Goal: Task Accomplishment & Management: Use online tool/utility

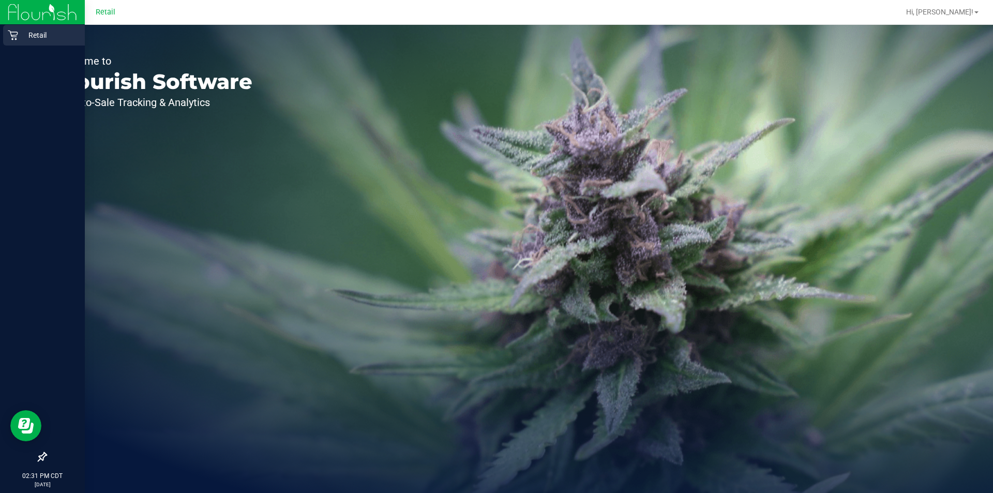
click at [5, 34] on div "Retail" at bounding box center [44, 35] width 82 height 21
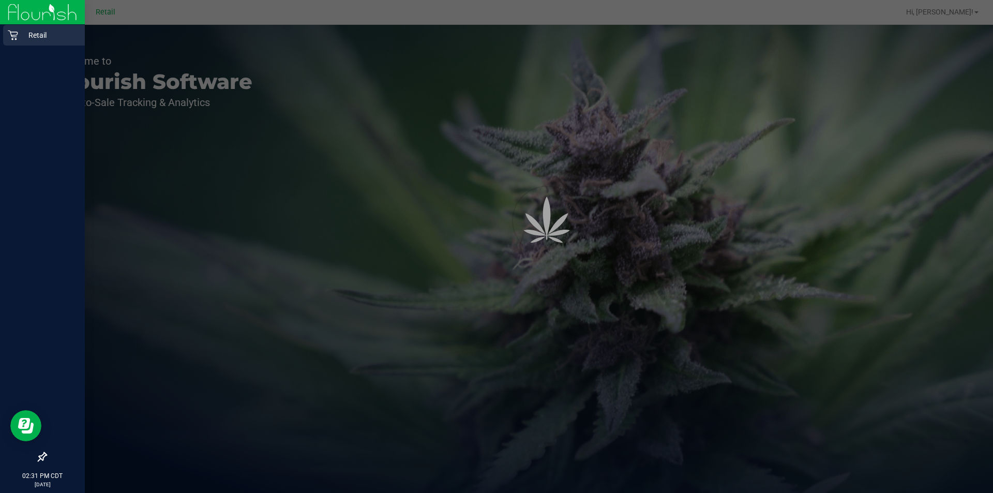
click at [34, 38] on p "Retail" at bounding box center [49, 35] width 62 height 12
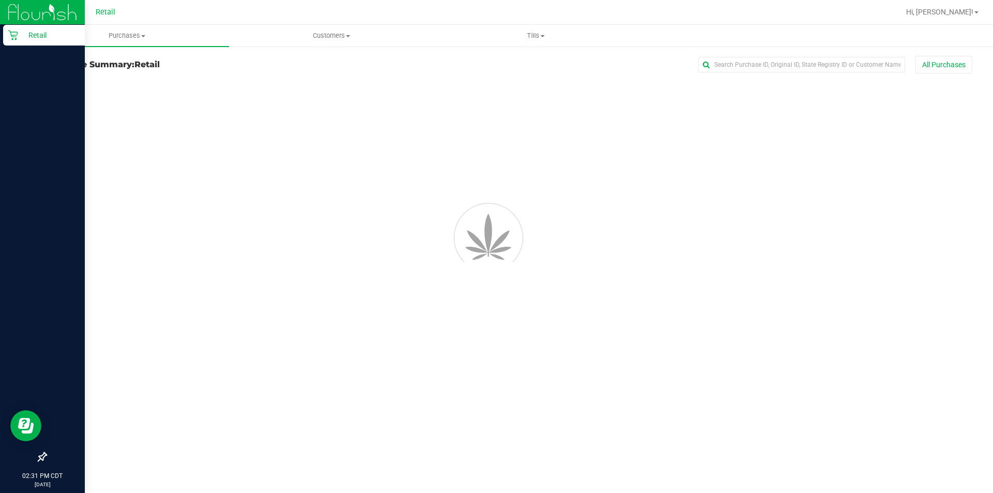
click at [35, 39] on p "Retail" at bounding box center [49, 35] width 62 height 12
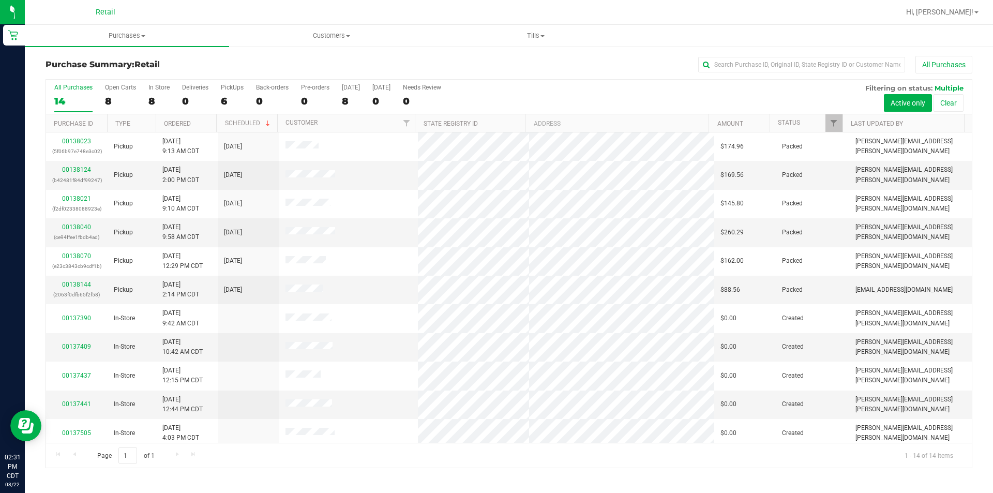
click at [154, 11] on div "Retail" at bounding box center [105, 12] width 151 height 16
click at [531, 37] on span "Tills" at bounding box center [535, 35] width 203 height 9
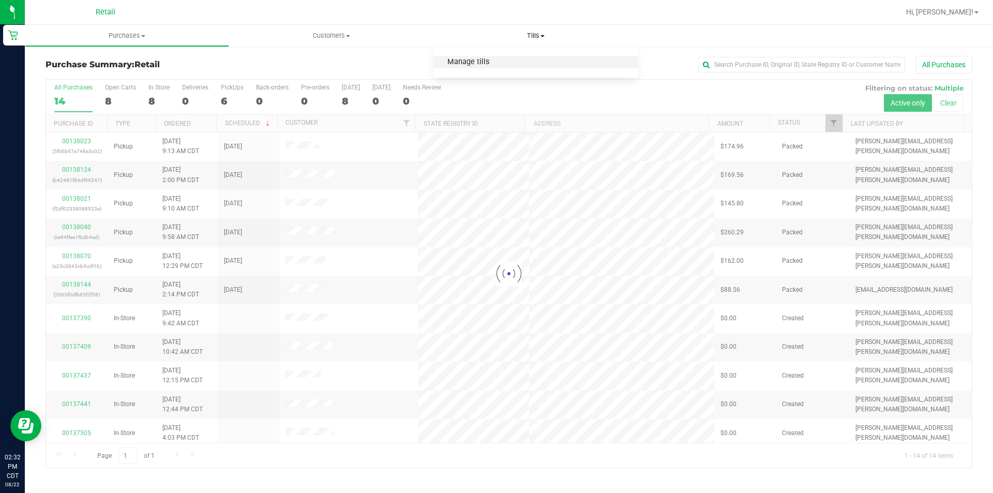
click at [478, 63] on span "Manage tills" at bounding box center [468, 62] width 70 height 9
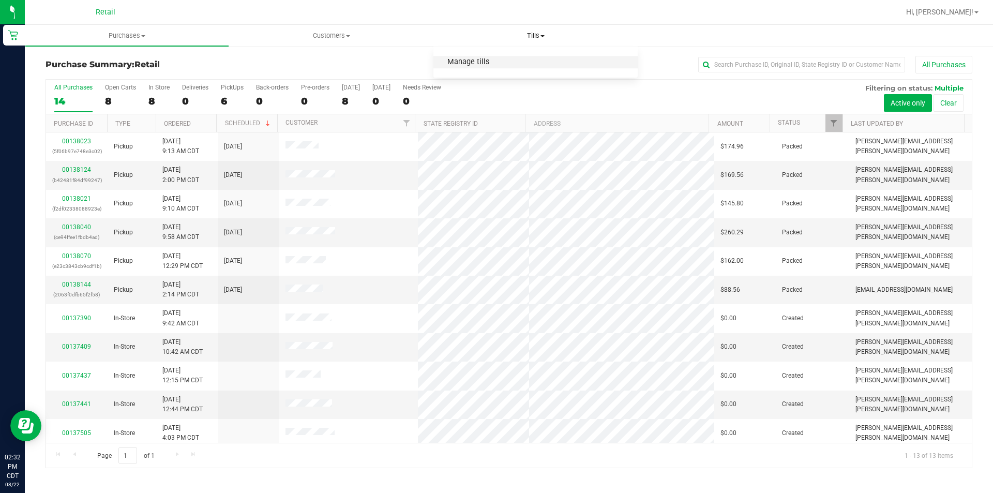
click at [465, 61] on span "Manage tills" at bounding box center [468, 62] width 70 height 9
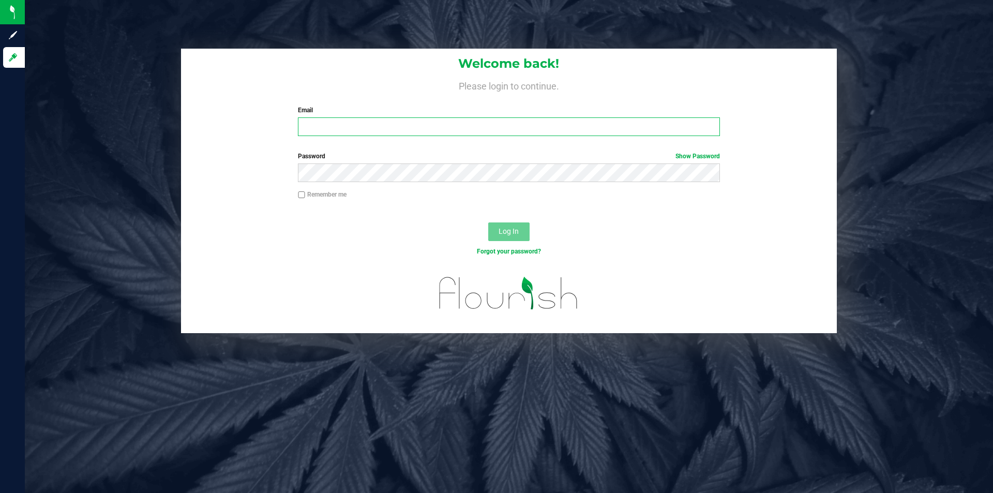
click at [348, 122] on input "Email" at bounding box center [508, 126] width 421 height 19
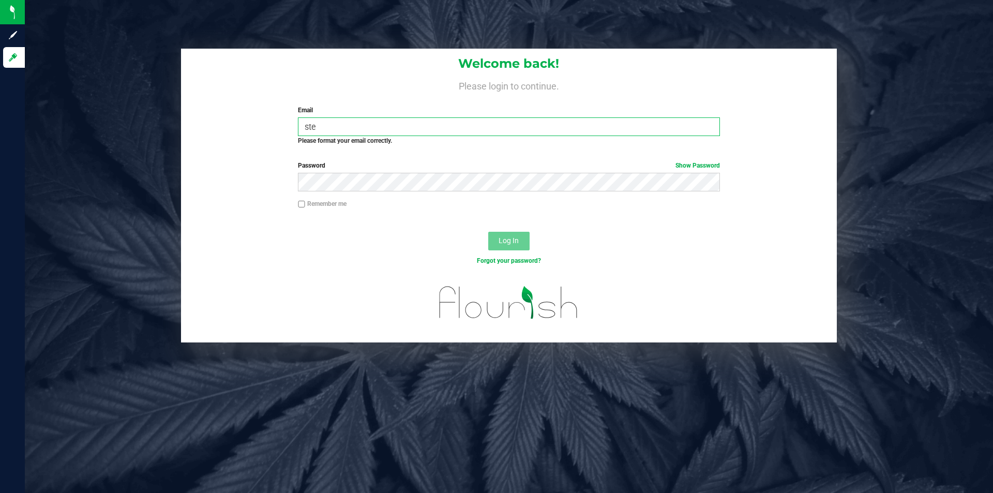
type input "[PERSON_NAME][EMAIL_ADDRESS][PERSON_NAME][DOMAIN_NAME]"
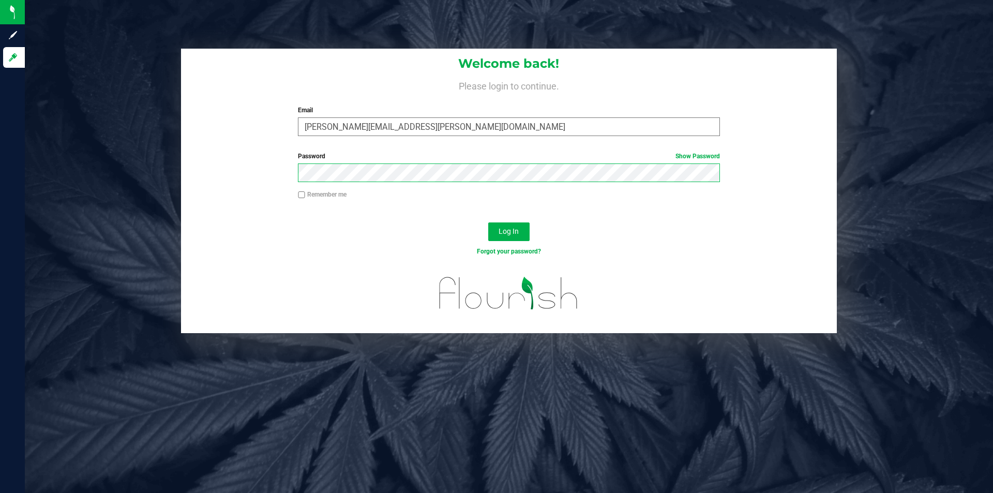
click at [488, 222] on button "Log In" at bounding box center [508, 231] width 41 height 19
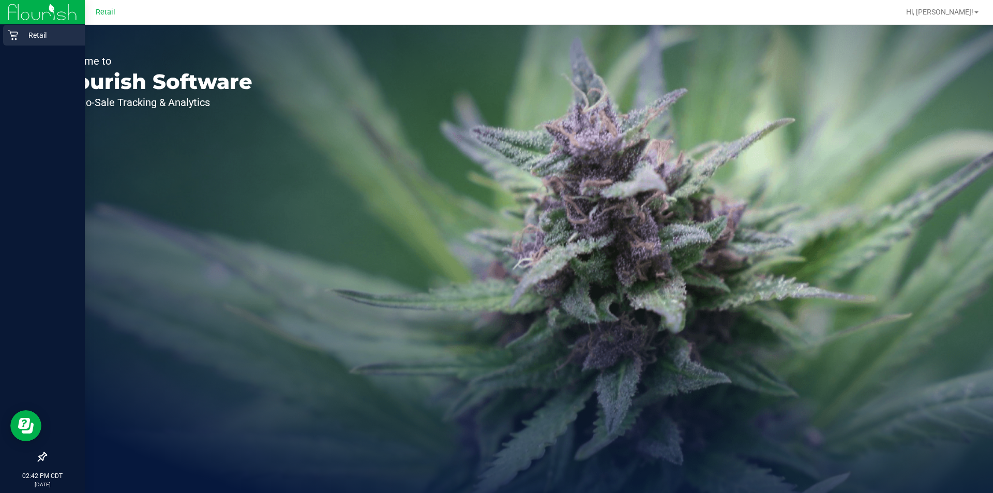
click at [18, 43] on div "Retail" at bounding box center [44, 35] width 82 height 21
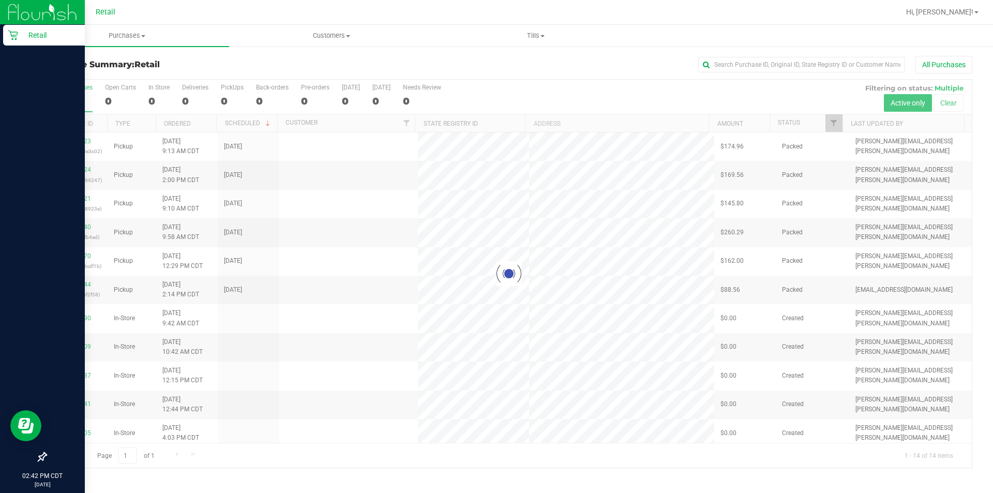
click at [36, 39] on p "Retail" at bounding box center [49, 35] width 62 height 12
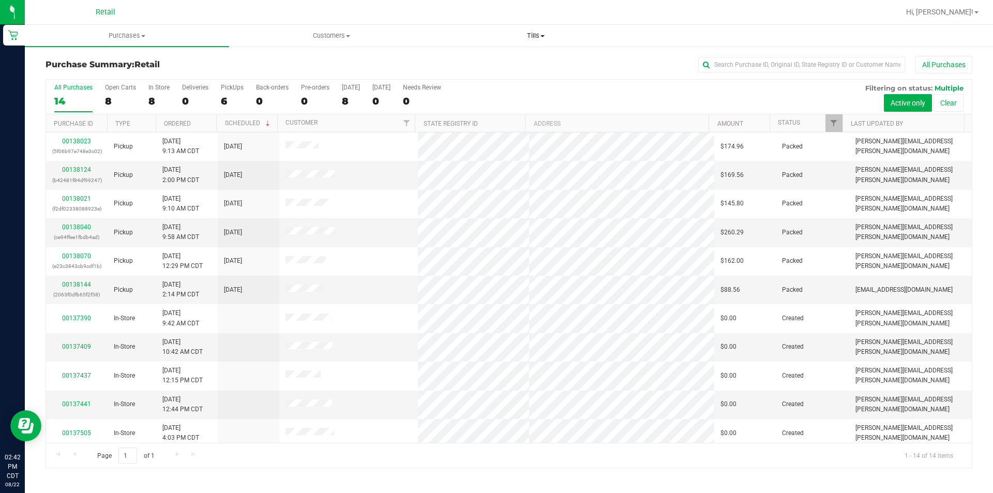
click at [533, 35] on span "Tills" at bounding box center [535, 35] width 203 height 9
click at [484, 66] on span "Manage tills" at bounding box center [468, 62] width 70 height 9
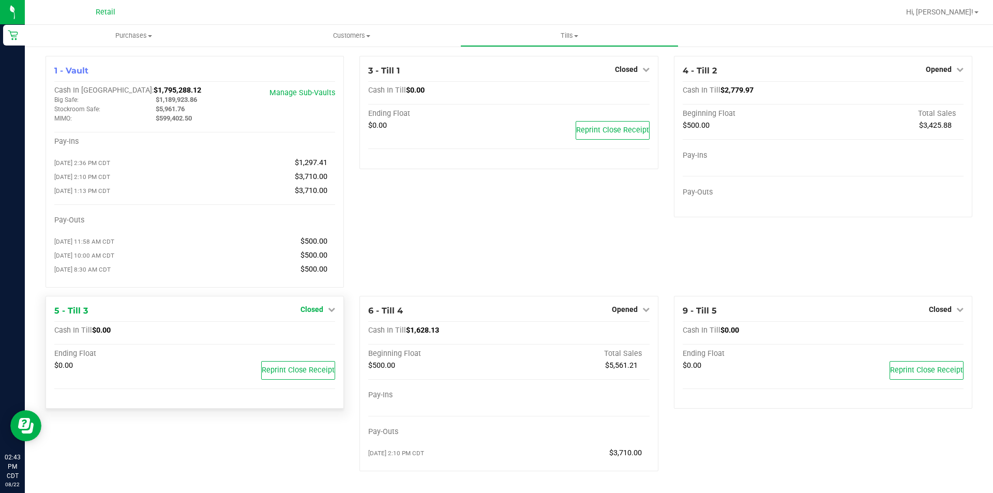
click at [311, 313] on span "Closed" at bounding box center [311, 309] width 23 height 8
click at [301, 335] on link "Open Till" at bounding box center [311, 330] width 27 height 8
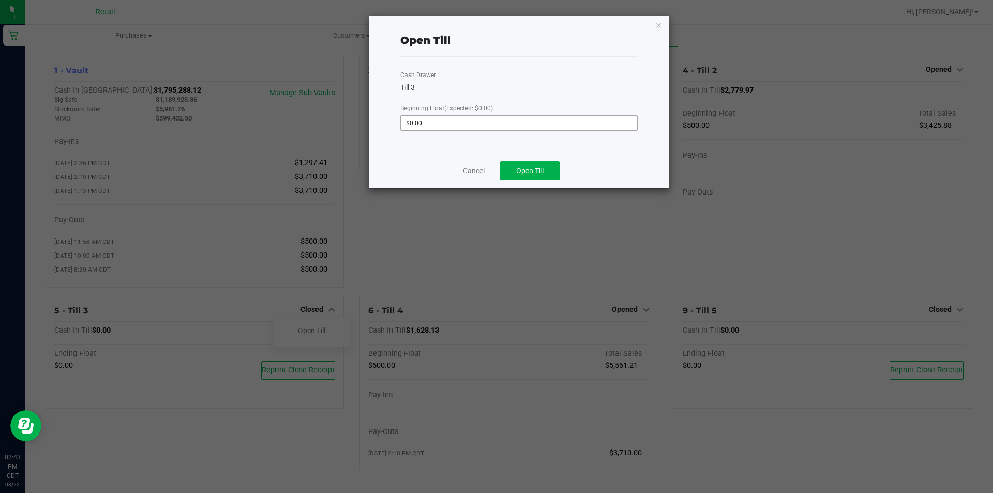
click at [475, 125] on input "$0.00" at bounding box center [519, 123] width 236 height 14
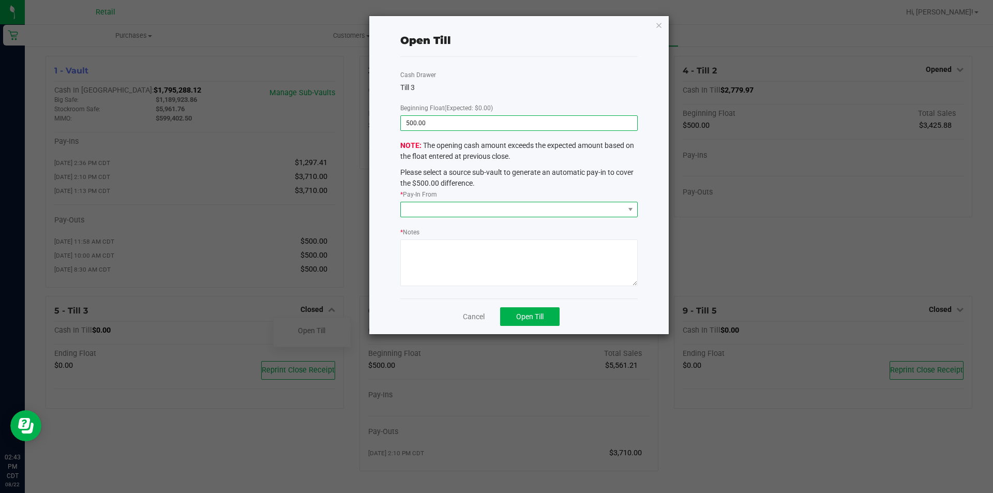
click at [504, 206] on span at bounding box center [512, 209] width 223 height 14
type input "$500.00"
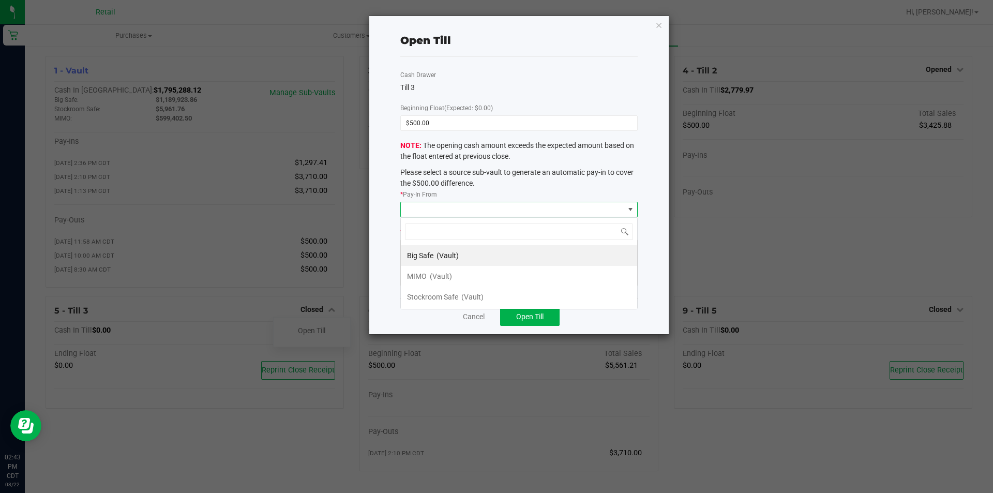
scroll to position [16, 237]
click at [449, 275] on span "(Vault)" at bounding box center [441, 276] width 22 height 8
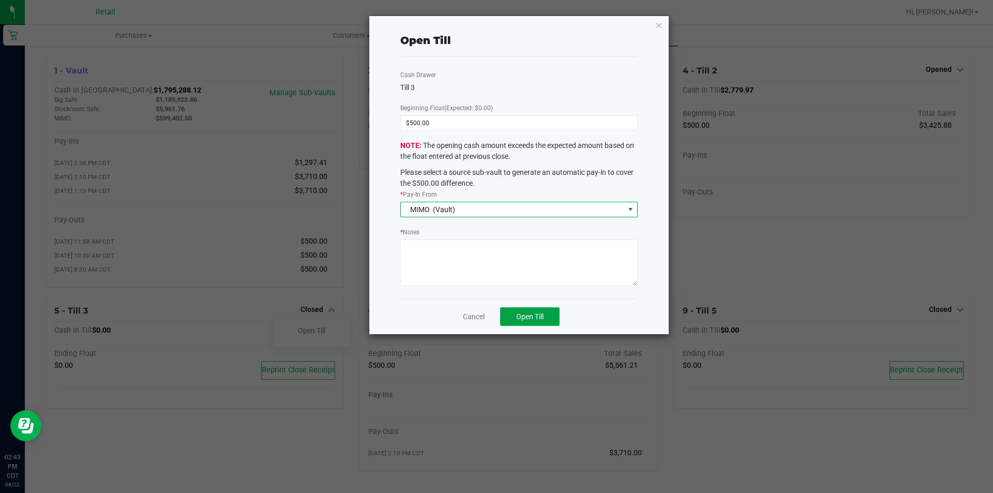
click at [532, 313] on span "Open Till" at bounding box center [529, 316] width 27 height 8
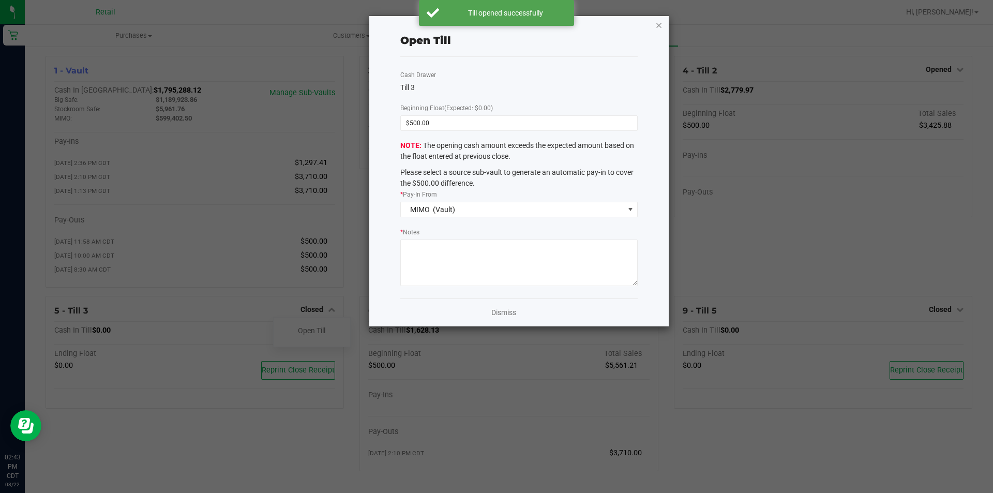
click at [661, 25] on icon "button" at bounding box center [658, 25] width 7 height 12
